Goal: Task Accomplishment & Management: Manage account settings

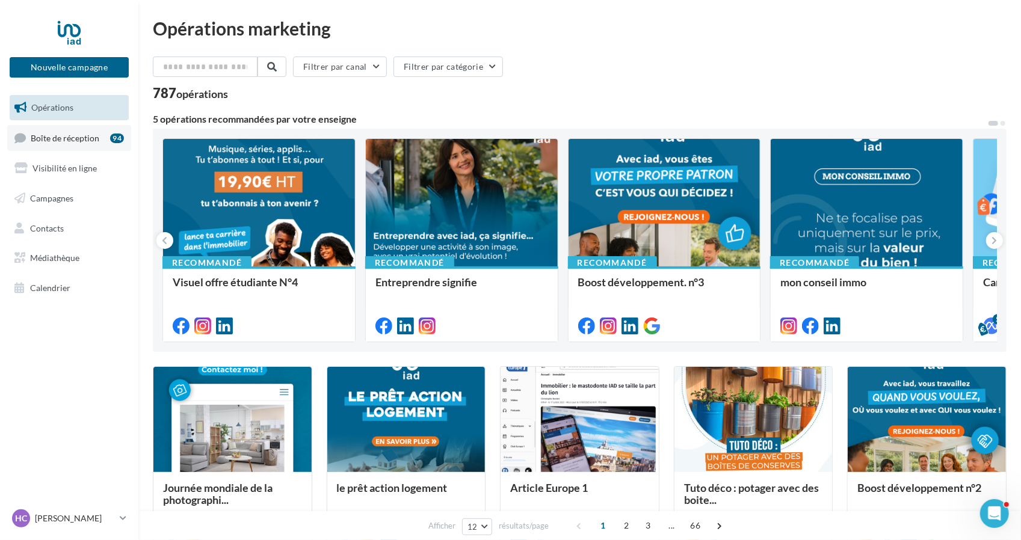
click at [92, 141] on span "Boîte de réception" at bounding box center [65, 137] width 69 height 10
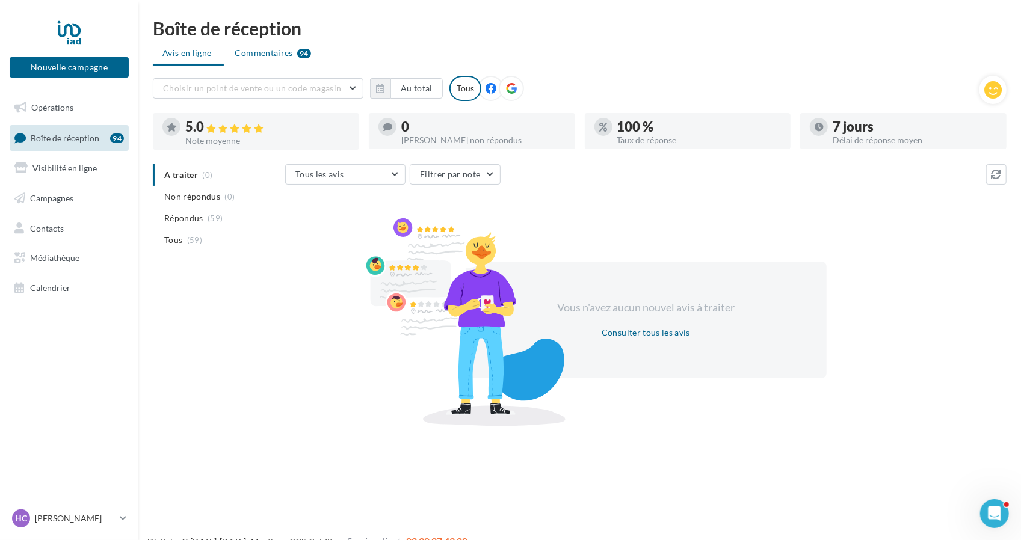
click at [276, 57] on span "Commentaires" at bounding box center [264, 53] width 58 height 12
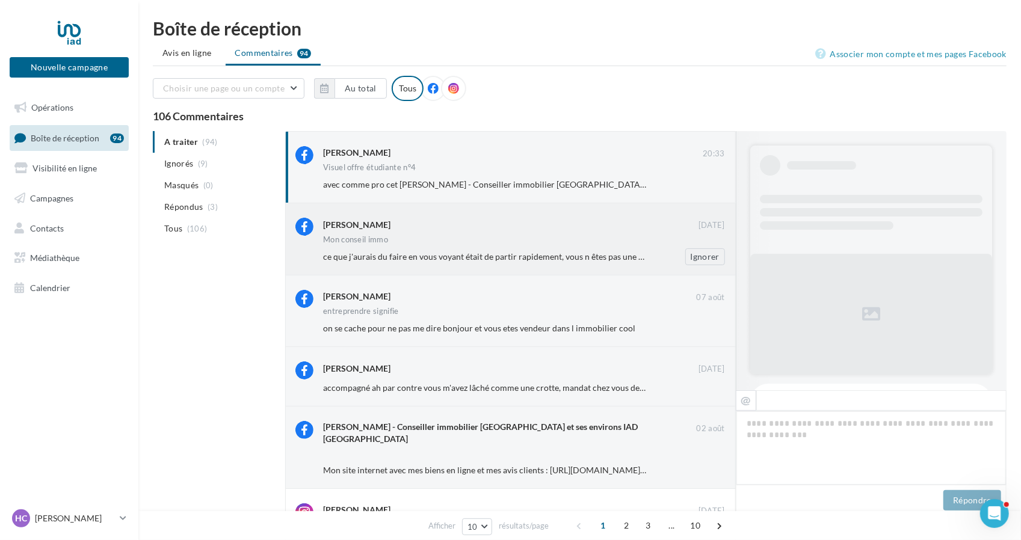
scroll to position [371, 0]
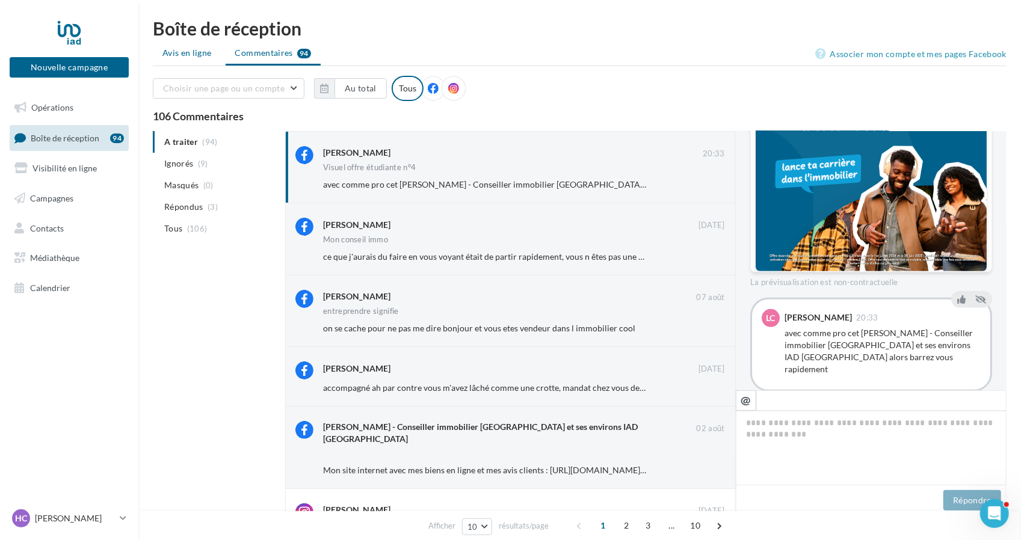
click at [206, 52] on span "Avis en ligne" at bounding box center [186, 53] width 49 height 12
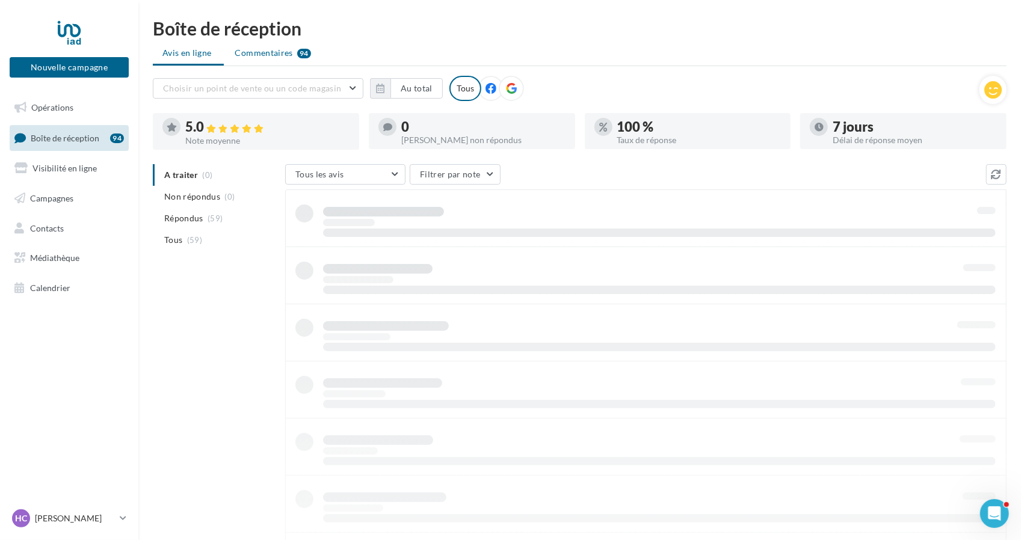
click at [256, 48] on span "Commentaires" at bounding box center [264, 53] width 58 height 12
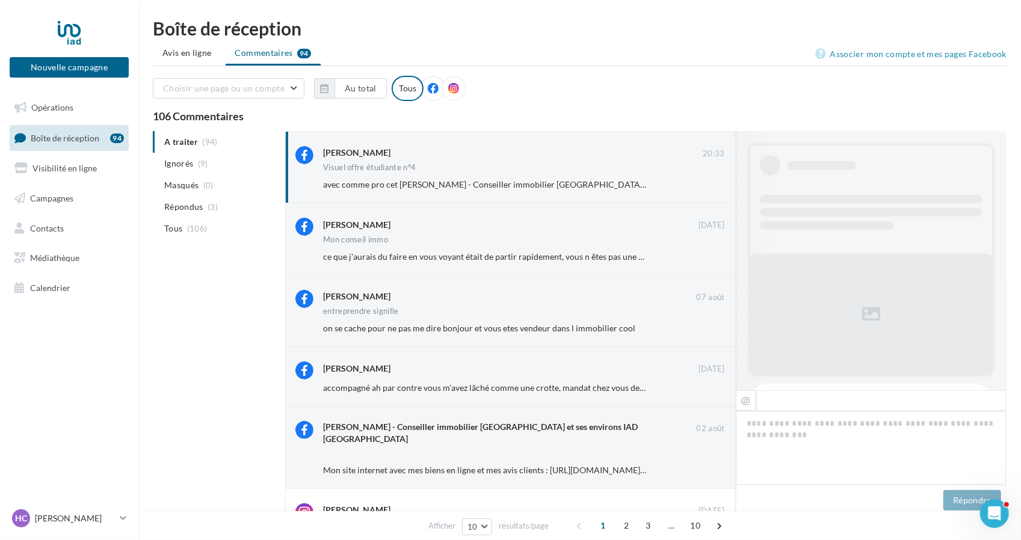
scroll to position [371, 0]
